Goal: Download file/media

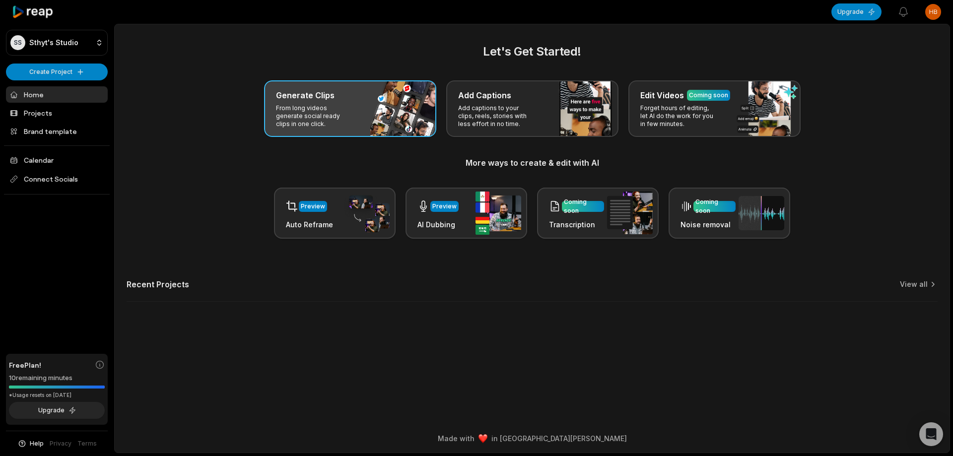
click at [331, 87] on div "Generate Clips From long videos generate social ready clips in one click." at bounding box center [350, 108] width 172 height 57
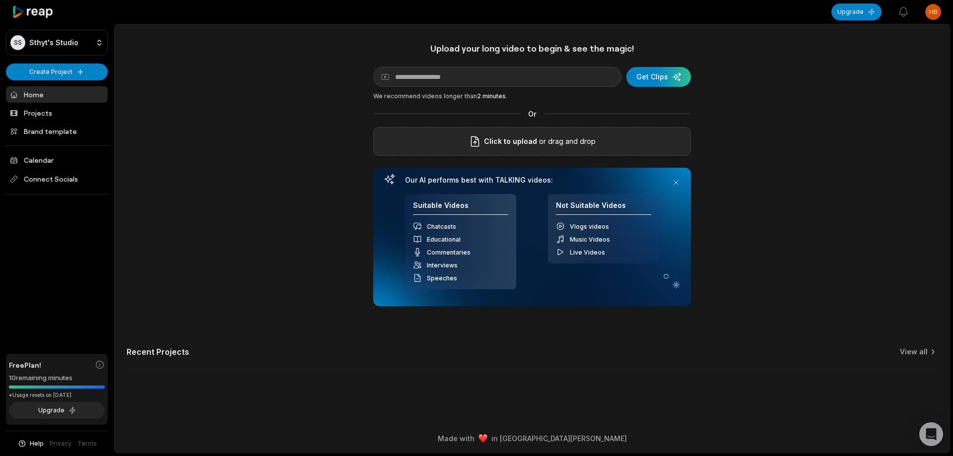
click at [514, 131] on div "Click to upload or drag and drop" at bounding box center [532, 141] width 318 height 29
drag, startPoint x: 594, startPoint y: 141, endPoint x: 335, endPoint y: 164, distance: 259.6
click at [335, 164] on div "Upload your long video to begin & see the magic! YouTube link Get Clips We reco…" at bounding box center [532, 212] width 835 height 338
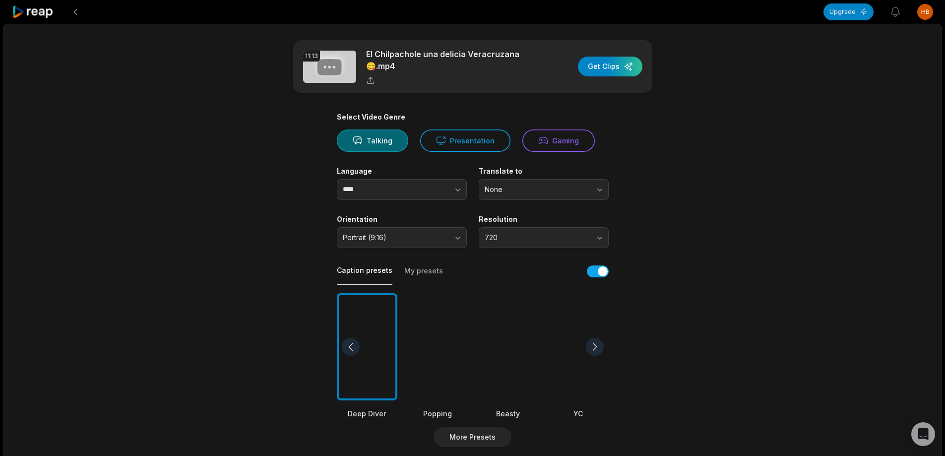
click at [505, 353] on div at bounding box center [508, 347] width 61 height 108
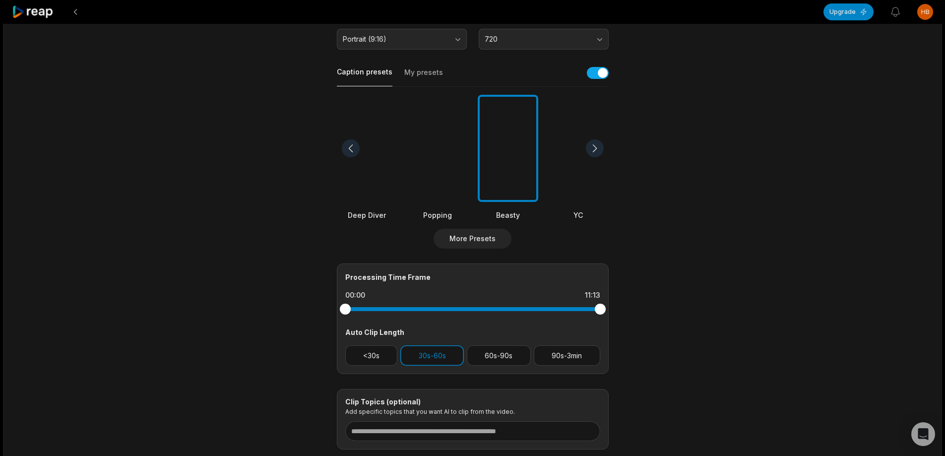
scroll to position [263, 0]
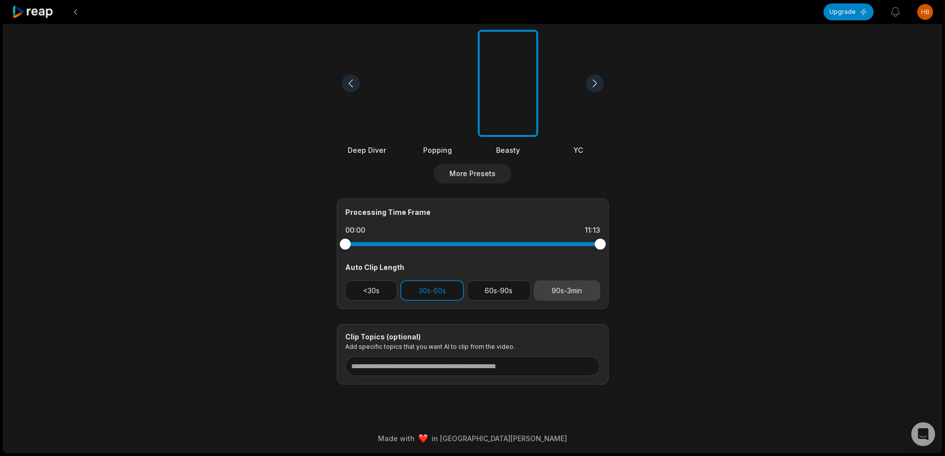
click at [564, 288] on button "90s-3min" at bounding box center [567, 290] width 66 height 20
click at [428, 293] on button "30s-60s" at bounding box center [432, 290] width 64 height 20
drag, startPoint x: 600, startPoint y: 245, endPoint x: 572, endPoint y: 244, distance: 27.8
click at [572, 244] on div at bounding box center [572, 244] width 11 height 11
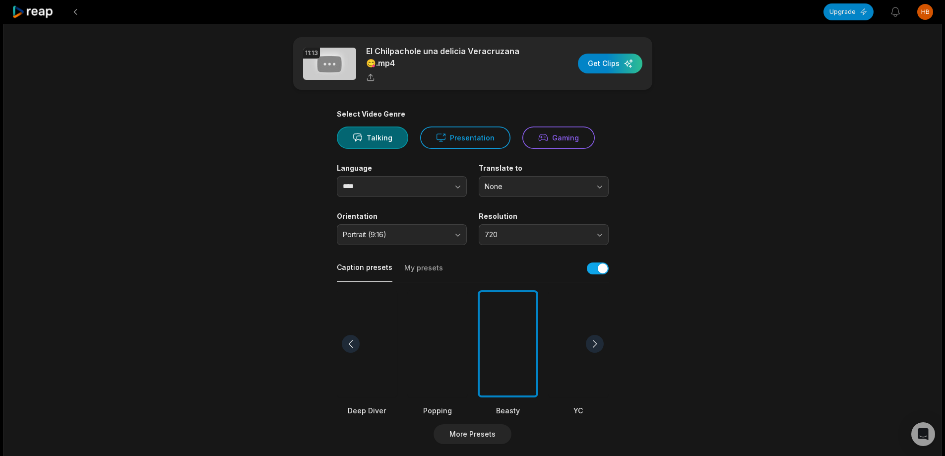
scroll to position [0, 0]
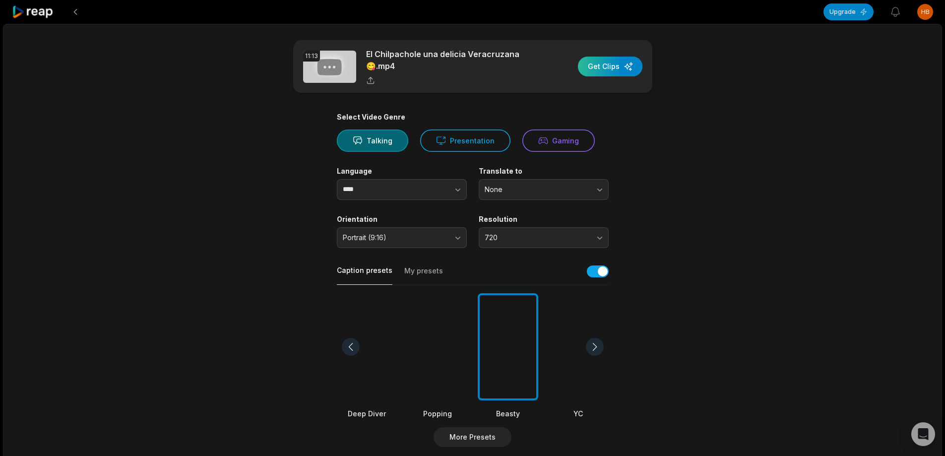
click at [610, 65] on div "button" at bounding box center [610, 67] width 65 height 20
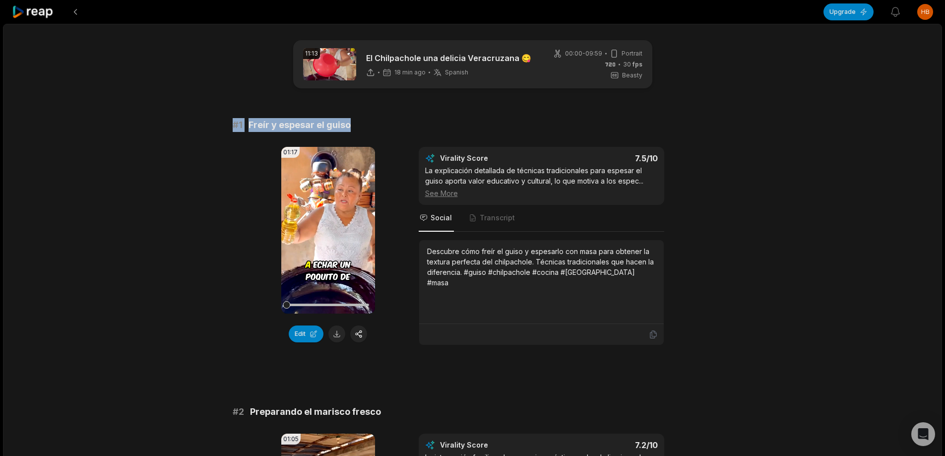
drag, startPoint x: 225, startPoint y: 126, endPoint x: 340, endPoint y: 127, distance: 115.6
copy div "# 1 Freír y espesar el guiso"
click at [343, 327] on div "Edit" at bounding box center [328, 334] width 94 height 17
click at [338, 332] on button at bounding box center [336, 334] width 17 height 17
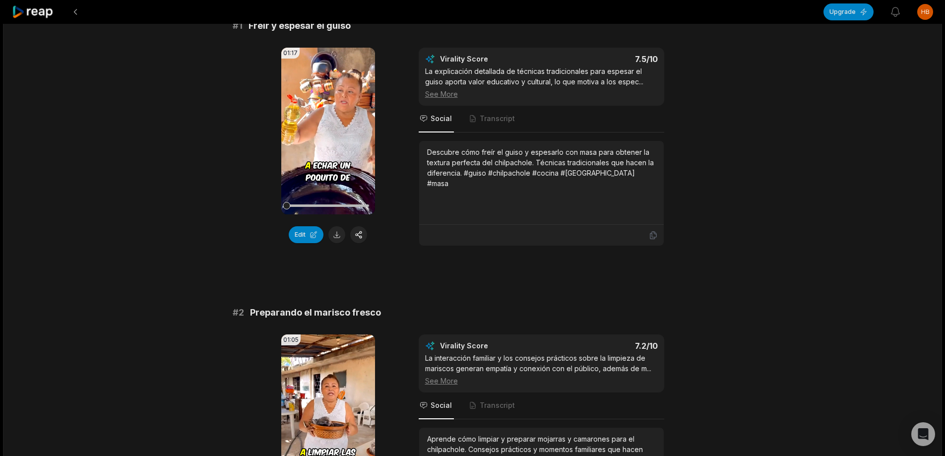
scroll to position [50, 0]
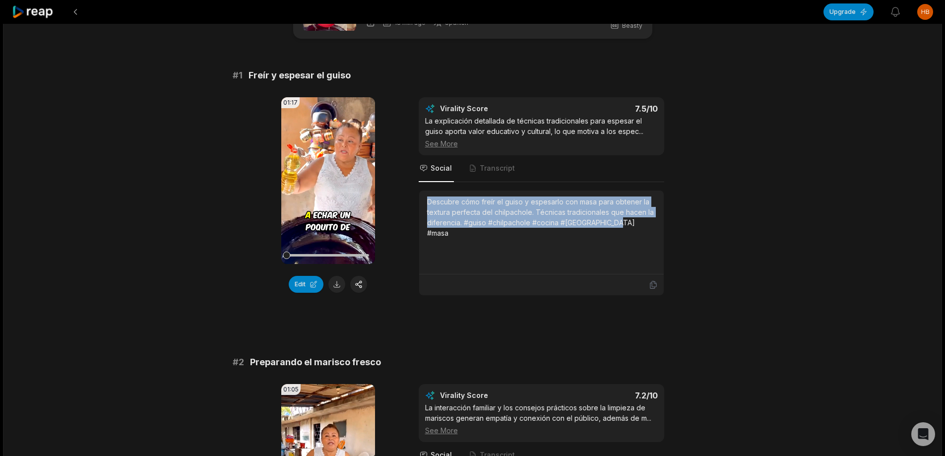
drag, startPoint x: 426, startPoint y: 202, endPoint x: 620, endPoint y: 220, distance: 195.4
click at [620, 220] on div "Descubre cómo freír el guiso y espesarlo con masa para obtener la textura perfe…" at bounding box center [541, 233] width 245 height 84
copy div "Descubre cómo freír el guiso y espesarlo con masa para obtener la textura perfe…"
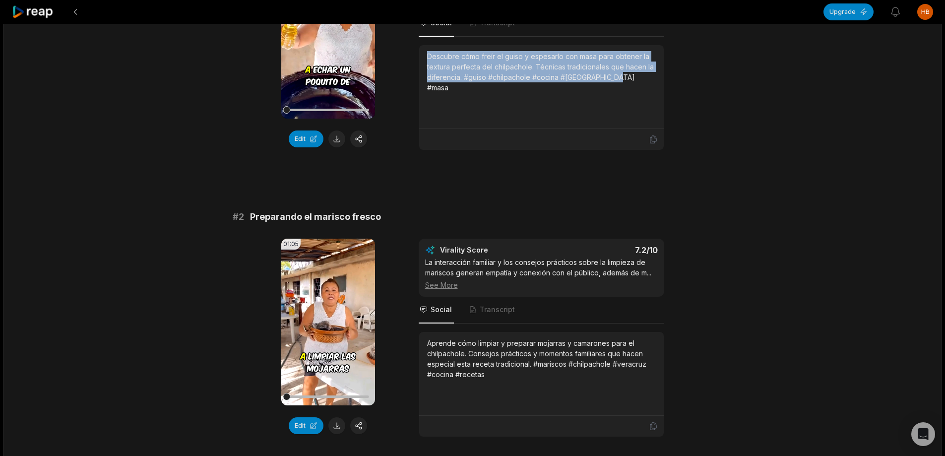
scroll to position [198, 0]
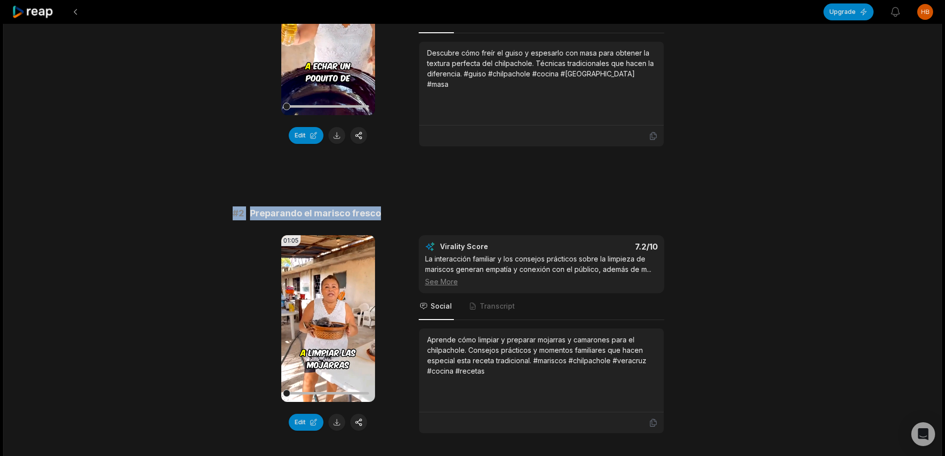
drag, startPoint x: 228, startPoint y: 213, endPoint x: 420, endPoint y: 212, distance: 191.5
copy div "# 2 Preparando el marisco fresco"
click at [338, 417] on button at bounding box center [336, 422] width 17 height 17
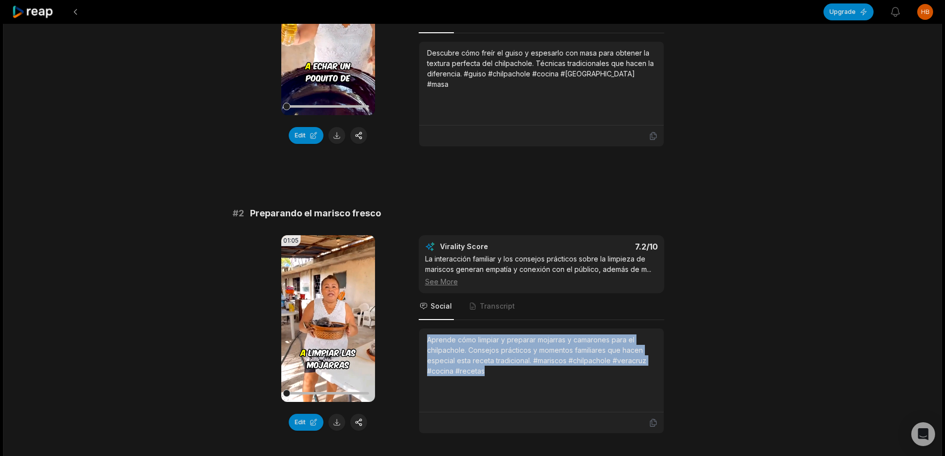
drag, startPoint x: 427, startPoint y: 342, endPoint x: 481, endPoint y: 358, distance: 56.5
click at [485, 369] on div "Aprende cómo limpiar y preparar mojarras y camarones para el chilpachole. Conse…" at bounding box center [541, 355] width 229 height 42
copy div "Aprende cómo limpiar y preparar mojarras y camarones para el chilpachole. Conse…"
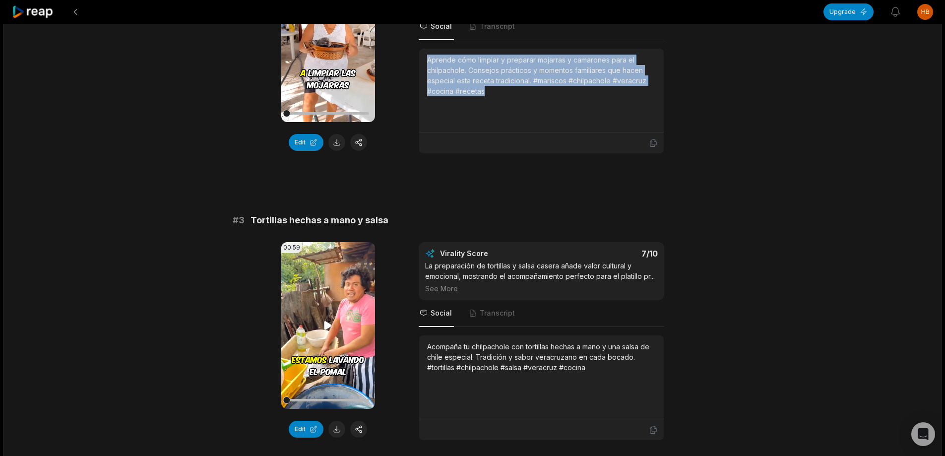
scroll to position [496, 0]
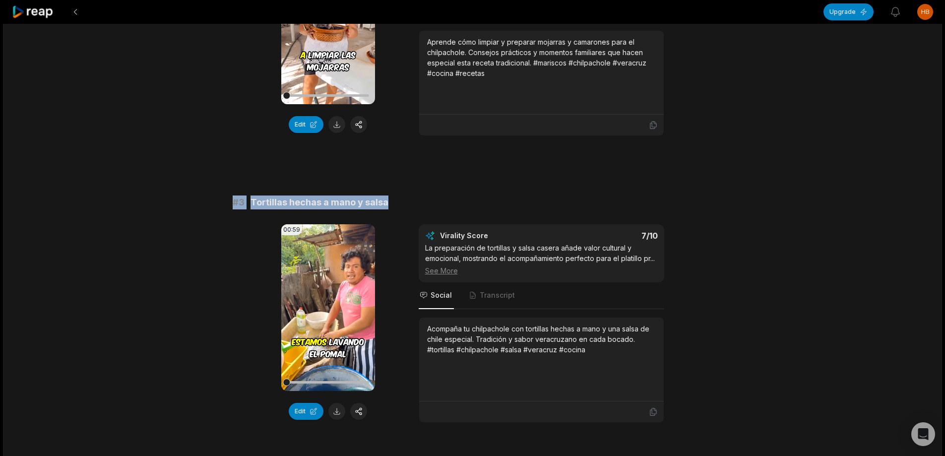
drag, startPoint x: 231, startPoint y: 203, endPoint x: 380, endPoint y: 202, distance: 148.9
copy div "# 3 Tortillas hechas a mano y salsa"
click at [334, 412] on button at bounding box center [336, 411] width 17 height 17
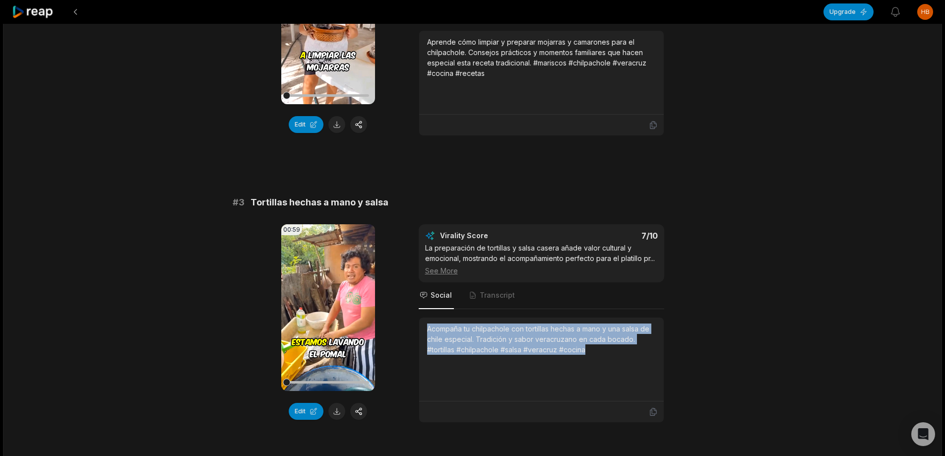
drag, startPoint x: 427, startPoint y: 330, endPoint x: 606, endPoint y: 346, distance: 179.8
click at [606, 346] on div "Acompaña tu chilpachole con tortillas hechas a mano y una salsa de chile especi…" at bounding box center [541, 339] width 229 height 31
copy div "Acompaña tu chilpachole con tortillas hechas a mano y una salsa de chile especi…"
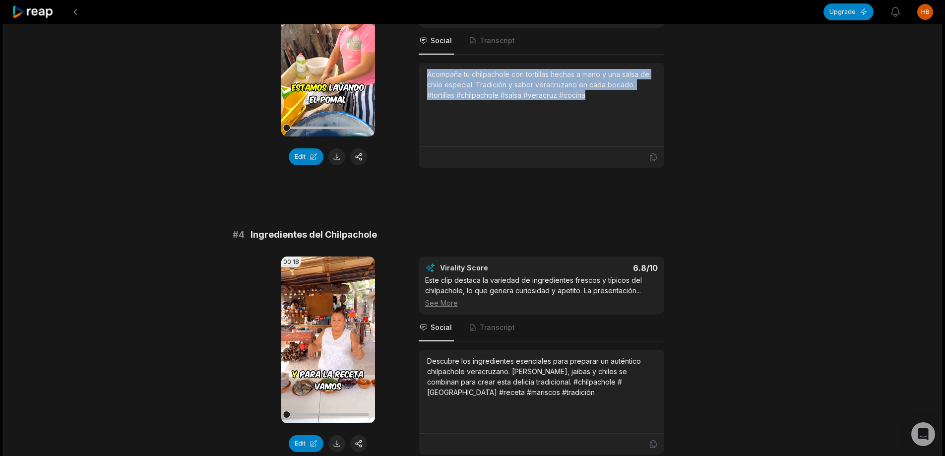
scroll to position [844, 0]
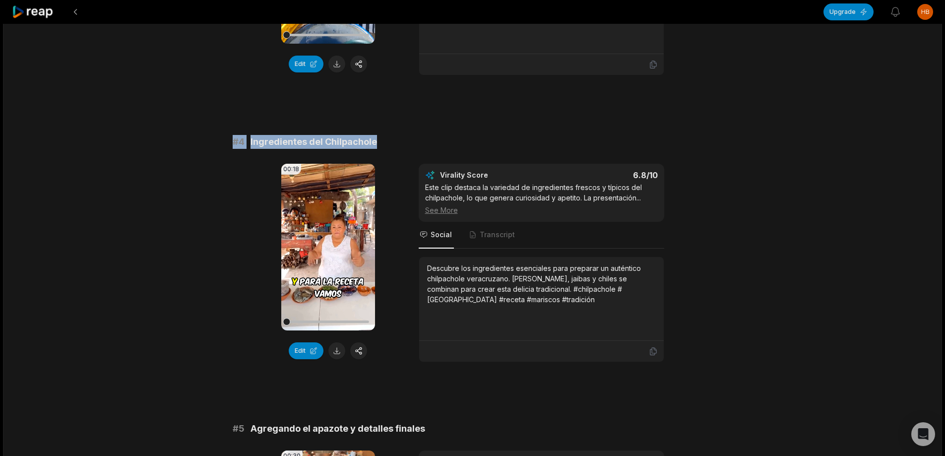
drag, startPoint x: 227, startPoint y: 140, endPoint x: 373, endPoint y: 136, distance: 145.4
click at [383, 139] on div "11:13 El Chilpachole una delicia Veracruzana 😋 an hour ago Spanish es 00:00 - 0…" at bounding box center [472, 386] width 939 height 2412
copy div "# 4 Ingredientes del Chilpachole"
click at [332, 351] on button at bounding box center [336, 350] width 17 height 17
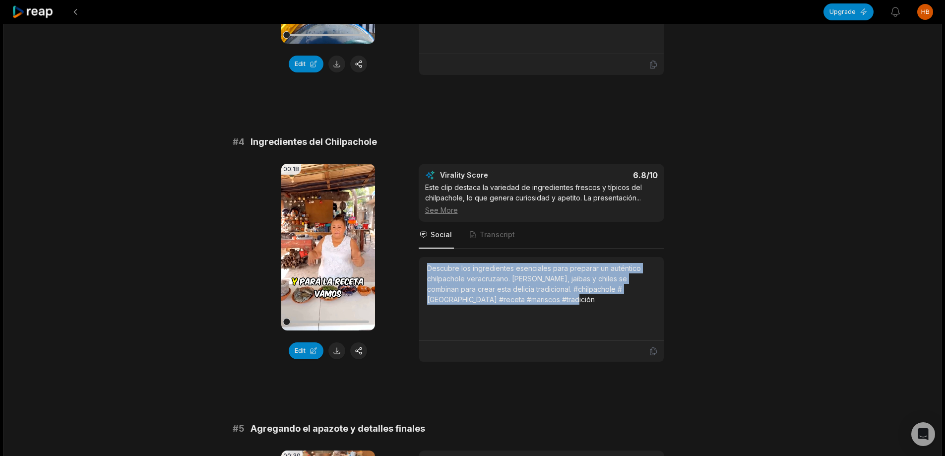
drag, startPoint x: 425, startPoint y: 266, endPoint x: 553, endPoint y: 289, distance: 129.6
click at [565, 307] on div "Descubre los ingredientes esenciales para preparar un auténtico chilpachole ver…" at bounding box center [541, 299] width 245 height 84
copy div "Descubre los ingredientes esenciales para preparar un auténtico chilpachole ver…"
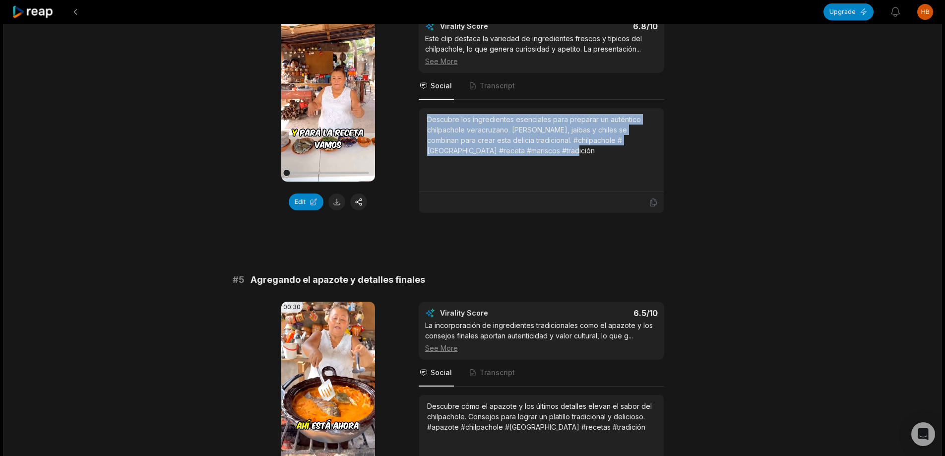
scroll to position [1141, 0]
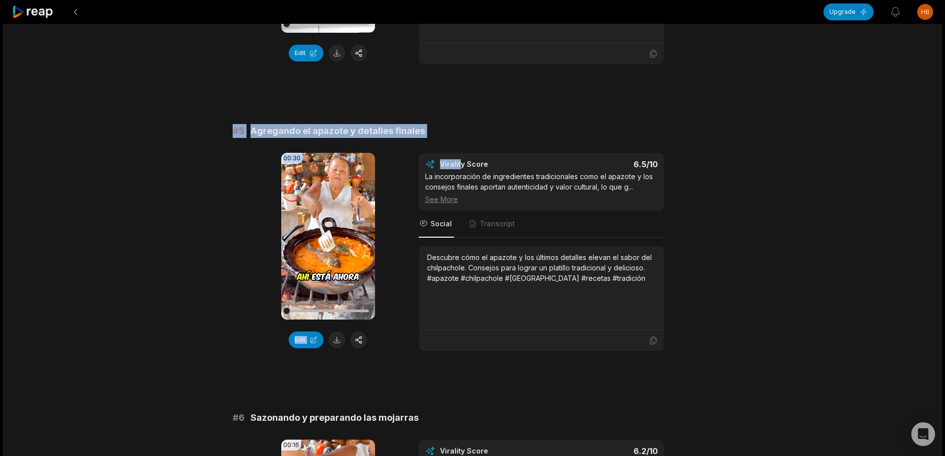
drag, startPoint x: 233, startPoint y: 132, endPoint x: 440, endPoint y: 134, distance: 206.9
click at [450, 138] on div "# 5 Agregando el apazote y detalles finales 00:30 Your browser does not support…" at bounding box center [473, 237] width 480 height 227
click at [406, 133] on span "Agregando el apazote y detalles finales" at bounding box center [338, 131] width 175 height 14
drag, startPoint x: 427, startPoint y: 130, endPoint x: 243, endPoint y: 128, distance: 183.6
click at [237, 125] on div "# 5 Agregando el apazote y detalles finales" at bounding box center [473, 131] width 480 height 14
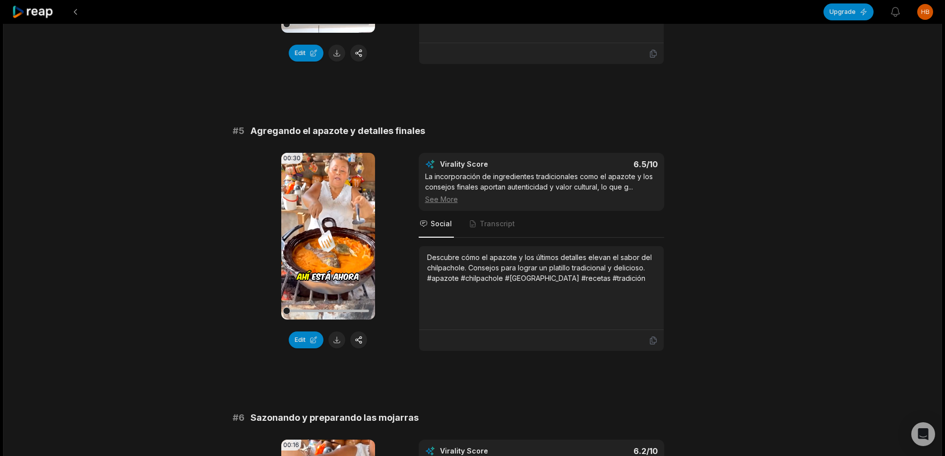
drag, startPoint x: 249, startPoint y: 130, endPoint x: 219, endPoint y: 134, distance: 30.1
click at [219, 134] on div "11:13 El Chilpachole una delicia Veracruzana 😋 an hour ago Spanish es 00:00 - 0…" at bounding box center [472, 89] width 939 height 2412
drag, startPoint x: 228, startPoint y: 131, endPoint x: 405, endPoint y: 131, distance: 177.1
click at [435, 130] on div "11:13 El Chilpachole una delicia Veracruzana 😋 an hour ago Spanish es 00:00 - 0…" at bounding box center [472, 89] width 939 height 2412
copy div "# 5 Agregando el apazote y detalles finales"
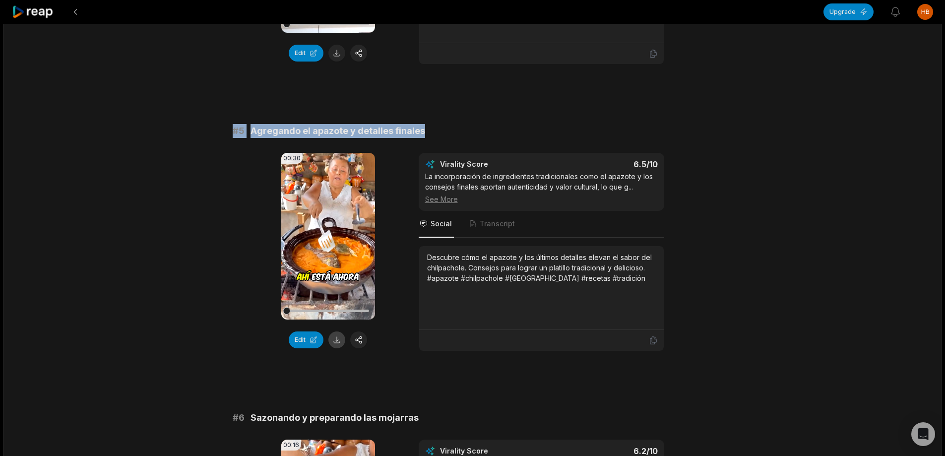
click at [341, 336] on button at bounding box center [336, 339] width 17 height 17
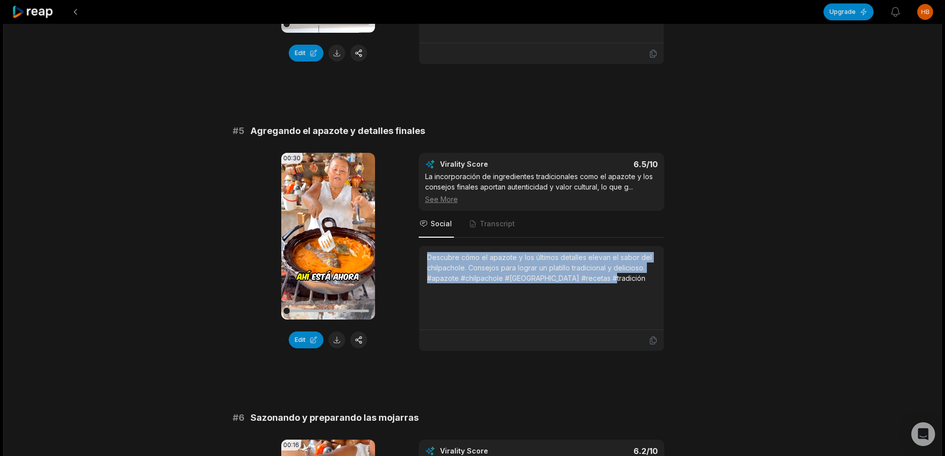
drag, startPoint x: 425, startPoint y: 256, endPoint x: 616, endPoint y: 280, distance: 192.6
click at [618, 281] on div "Descubre cómo el apazote y los últimos detalles elevan el sabor del chilpachole…" at bounding box center [541, 288] width 245 height 84
copy div "Descubre cómo el apazote y los últimos detalles elevan el sabor del chilpachole…"
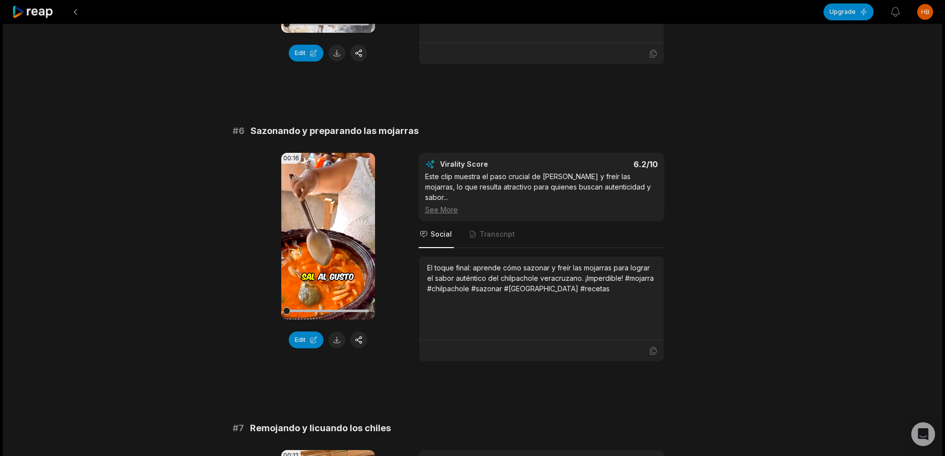
scroll to position [1426, 0]
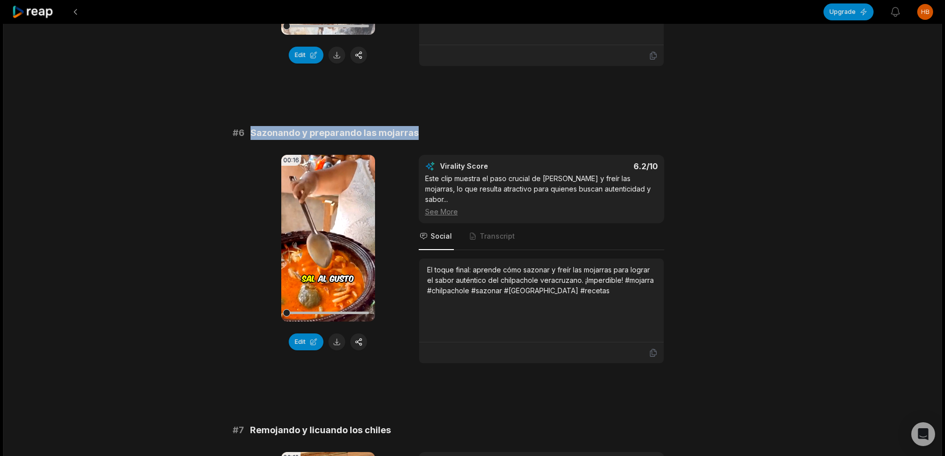
drag, startPoint x: 252, startPoint y: 131, endPoint x: 469, endPoint y: 136, distance: 216.9
click at [480, 138] on div "# 6 Sazonando y preparando las mojarras" at bounding box center [473, 133] width 480 height 14
drag, startPoint x: 395, startPoint y: 131, endPoint x: 400, endPoint y: 94, distance: 37.5
